Goal: Check status: Check status

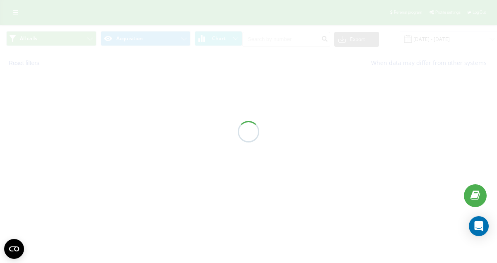
click at [425, 42] on div at bounding box center [248, 131] width 497 height 263
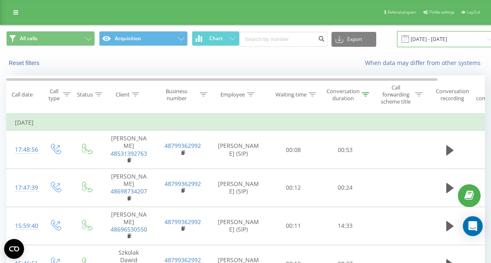
click at [430, 35] on input "[DATE] - [DATE]" at bounding box center [447, 39] width 100 height 16
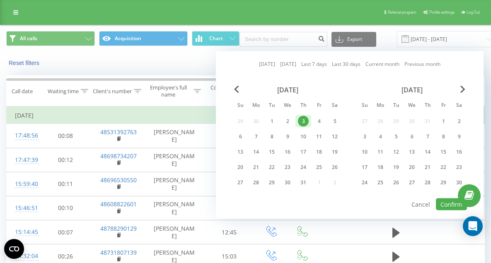
click at [264, 64] on link "[DATE]" at bounding box center [267, 64] width 16 height 8
click at [450, 203] on button "Confirm" at bounding box center [451, 205] width 31 height 12
type input "[DATE] - [DATE]"
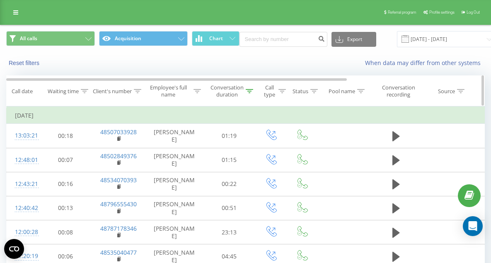
click at [229, 95] on div "Conversation duration" at bounding box center [227, 91] width 33 height 14
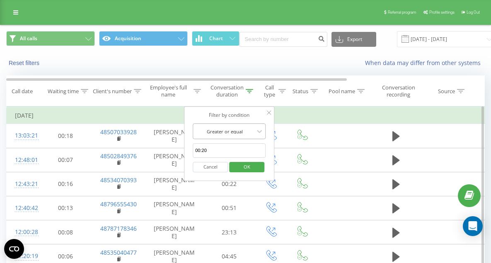
click at [231, 132] on div at bounding box center [224, 132] width 59 height 8
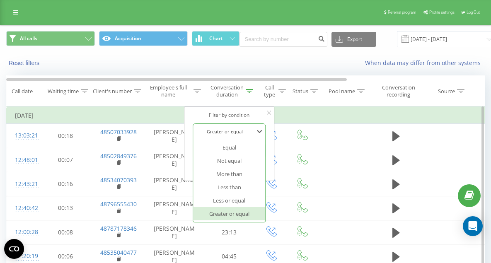
click at [320, 117] on td "[DATE]" at bounding box center [342, 115] width 671 height 17
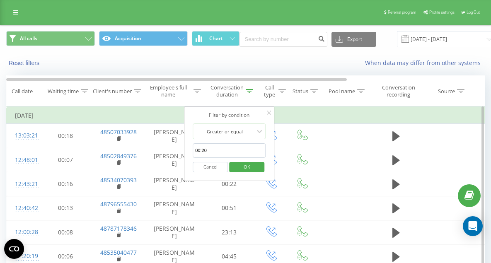
click at [246, 166] on span "OK" at bounding box center [246, 166] width 23 height 13
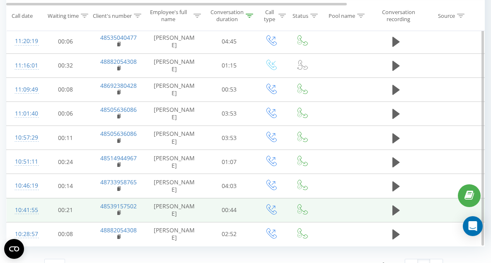
scroll to position [230, 0]
